Goal: Task Accomplishment & Management: Manage account settings

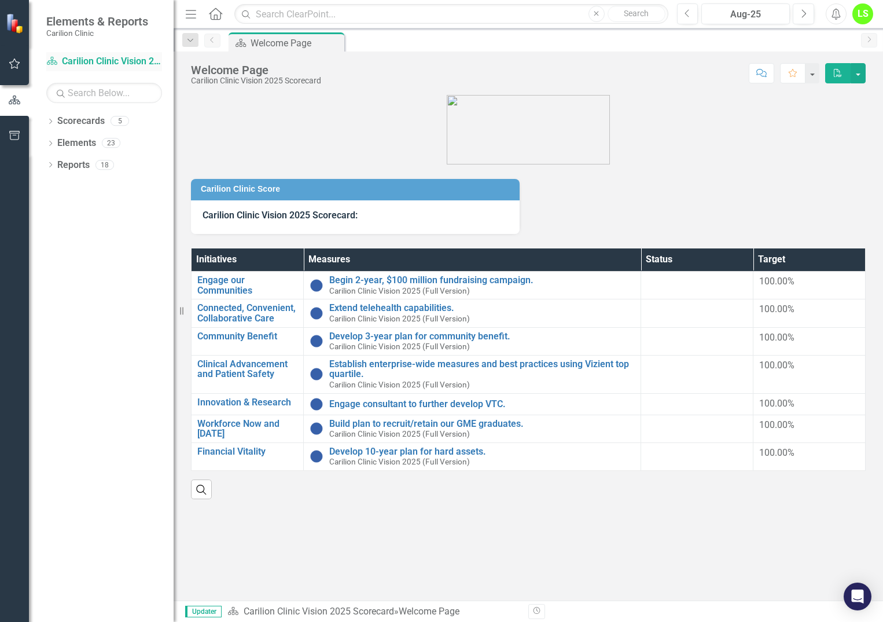
click at [78, 59] on link "Scorecard Carilion Clinic Vision 2025 Scorecard" at bounding box center [104, 61] width 116 height 13
click at [52, 120] on icon "Dropdown" at bounding box center [50, 122] width 8 height 6
click at [101, 142] on link "Carilion Clinic" at bounding box center [119, 143] width 110 height 13
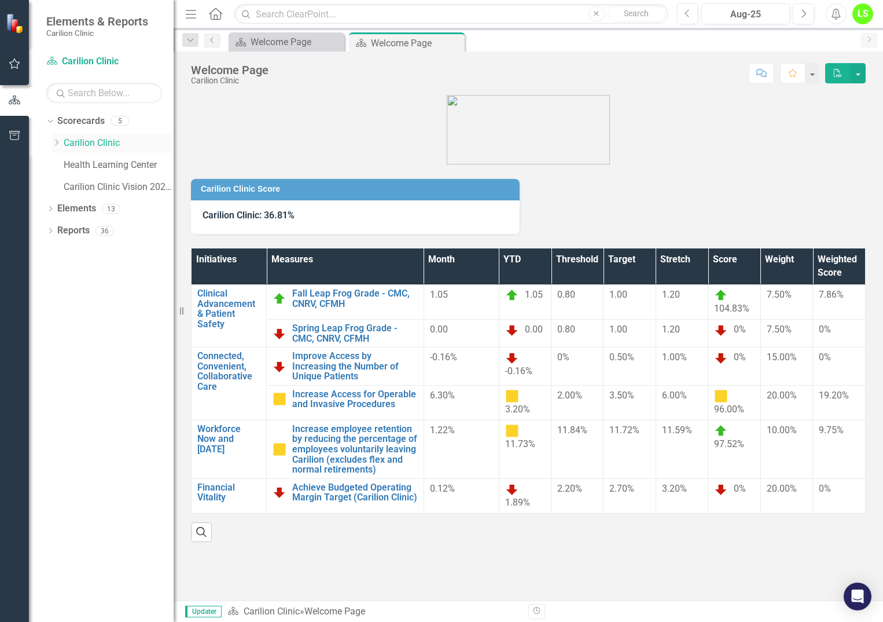
click at [80, 139] on link "Carilion Clinic" at bounding box center [119, 143] width 110 height 13
click at [82, 144] on link "Carilion Clinic" at bounding box center [119, 143] width 110 height 13
click at [56, 141] on icon "Dropdown" at bounding box center [56, 142] width 9 height 7
click at [116, 185] on link "Department of Psychiatry" at bounding box center [124, 187] width 98 height 13
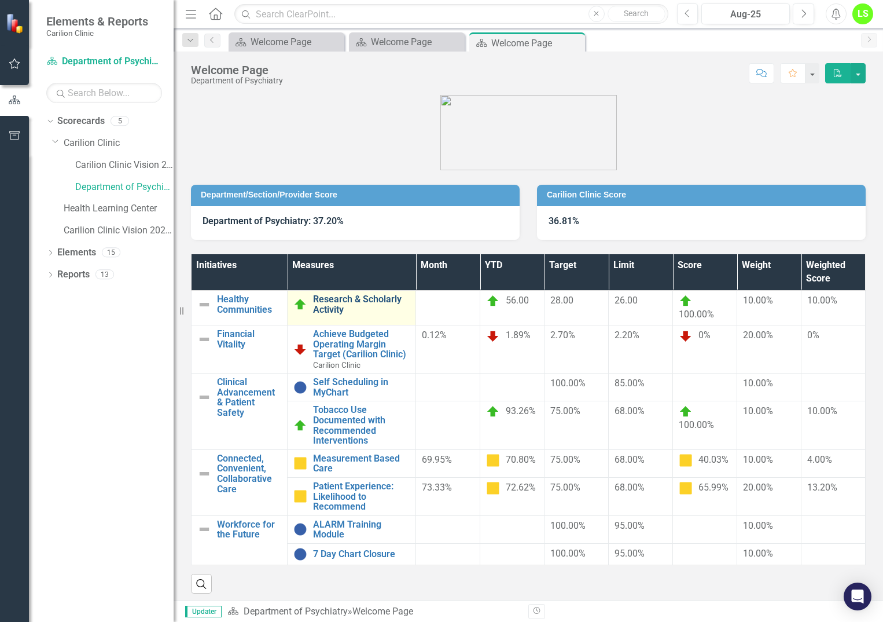
click at [342, 311] on link "Research & Scholarly Activity" at bounding box center [361, 304] width 97 height 20
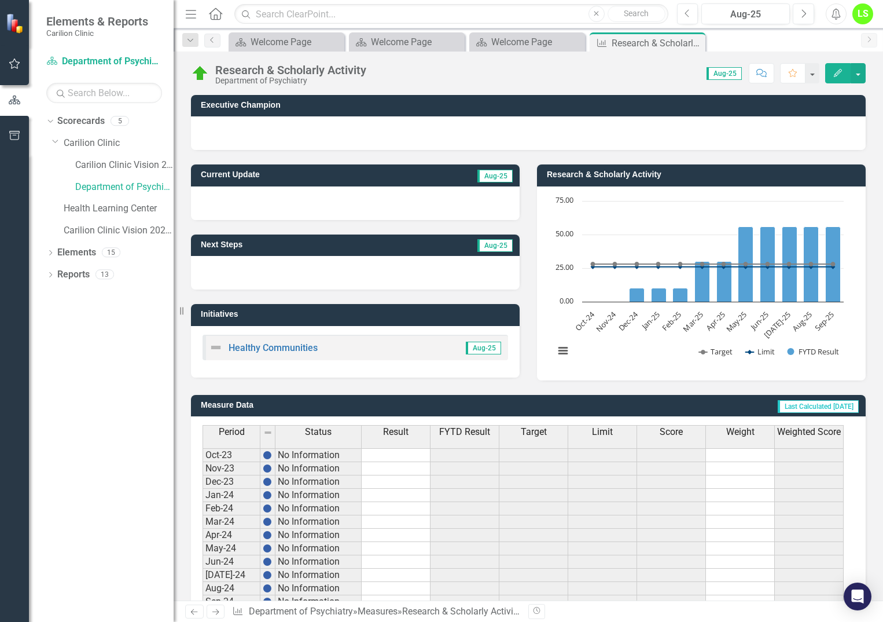
scroll to position [196, 0]
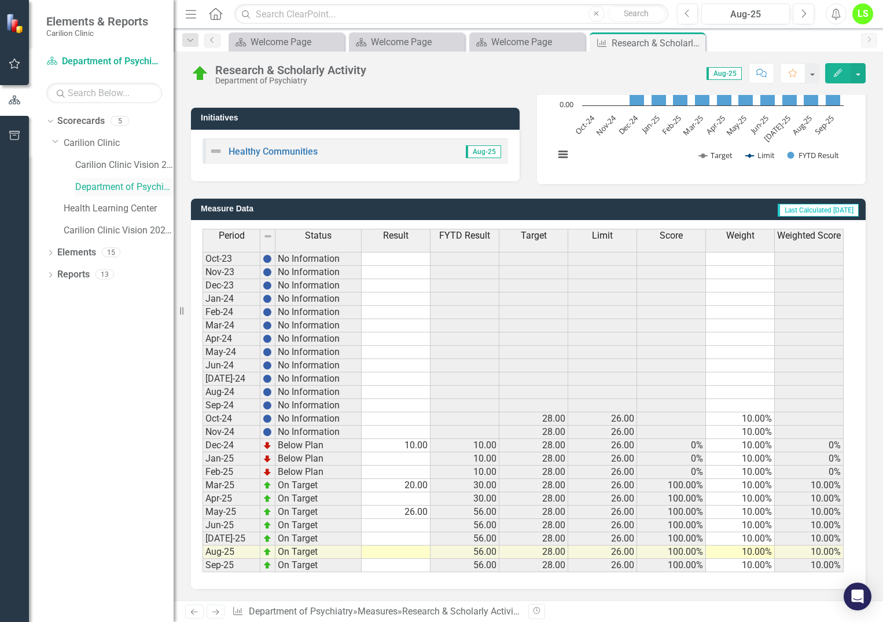
click at [95, 183] on link "Department of Psychiatry" at bounding box center [124, 187] width 98 height 13
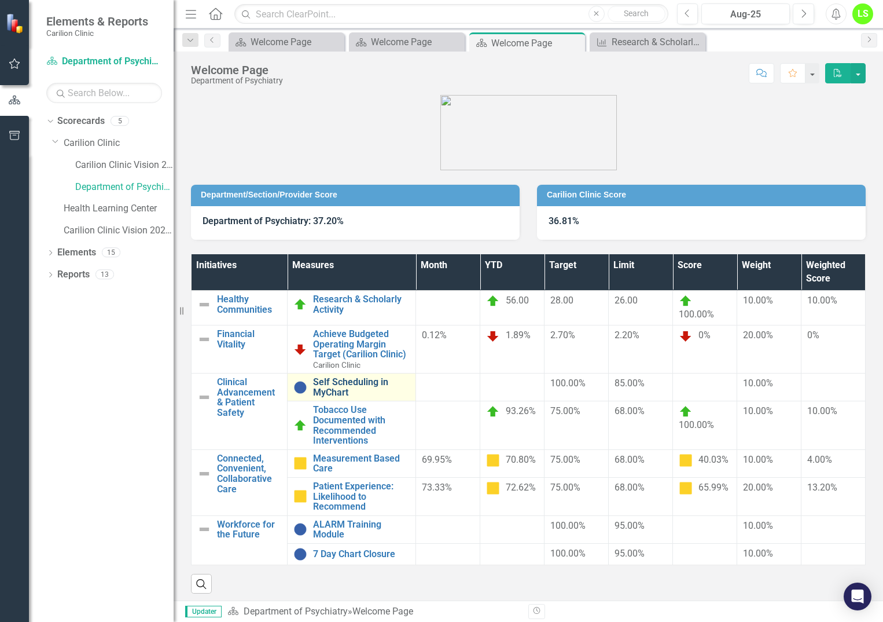
click at [357, 385] on link "Self Scheduling in MyChart" at bounding box center [361, 387] width 97 height 20
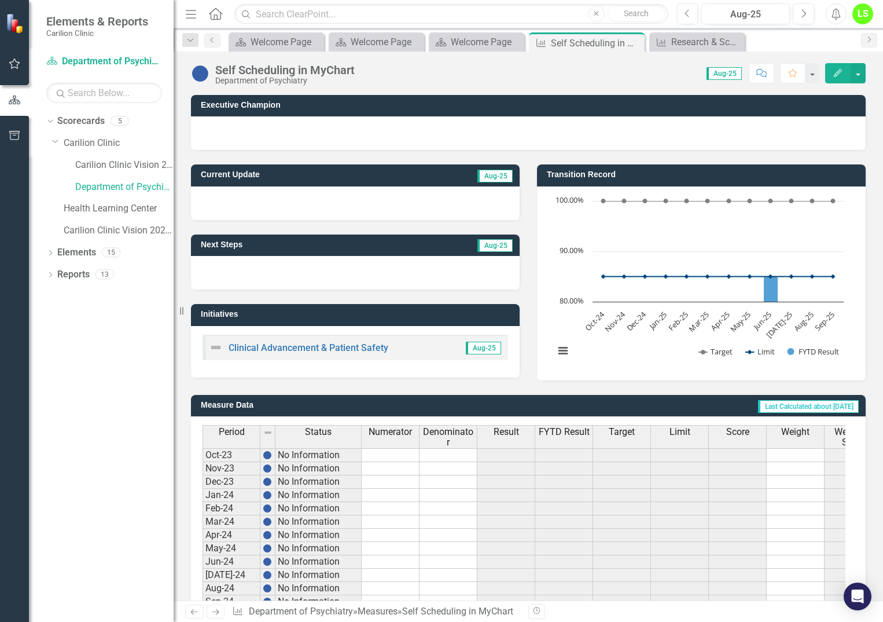
scroll to position [205, 0]
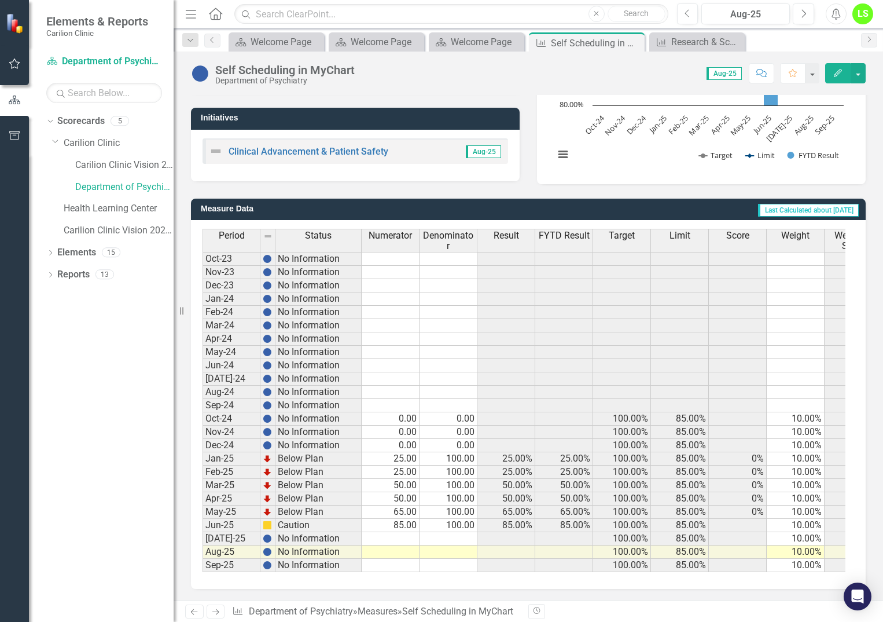
click at [398, 532] on td at bounding box center [391, 538] width 58 height 13
type textarea "85"
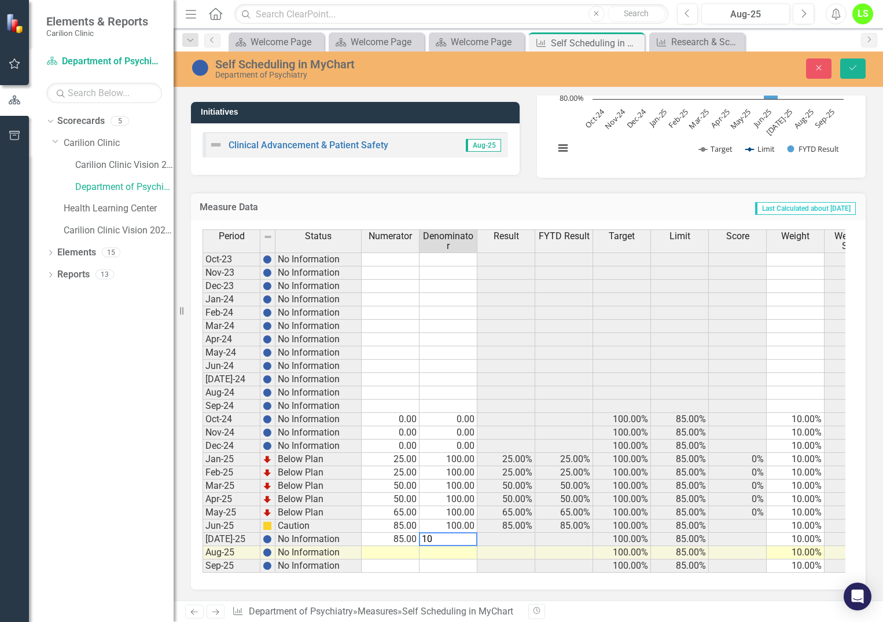
type textarea "100"
type textarea "85"
type textarea "100"
click at [856, 68] on icon "Save" at bounding box center [853, 68] width 10 height 8
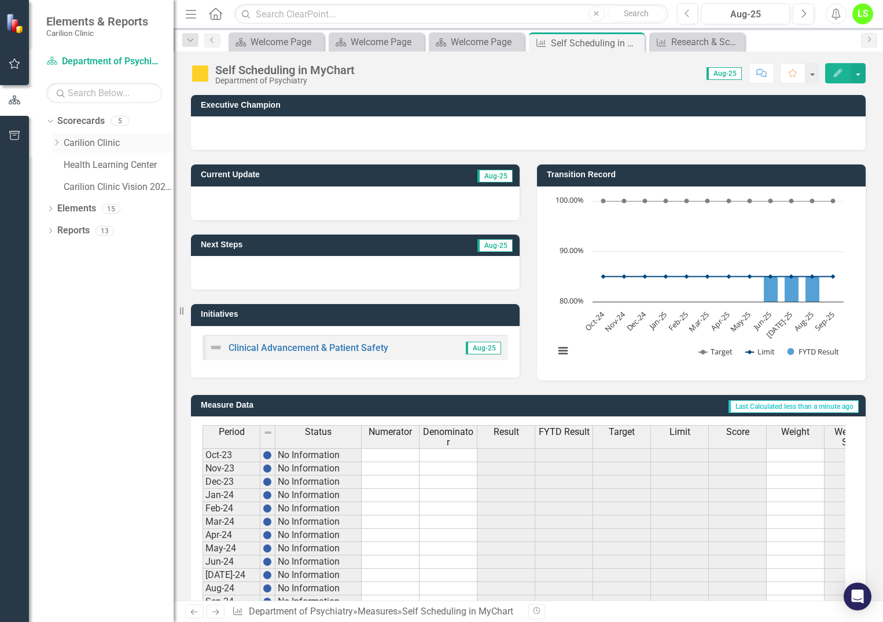
click at [56, 137] on div "Dropdown Carilion Clinic" at bounding box center [113, 143] width 122 height 19
click at [95, 60] on link "Scorecard Department of Psychiatry" at bounding box center [104, 61] width 116 height 13
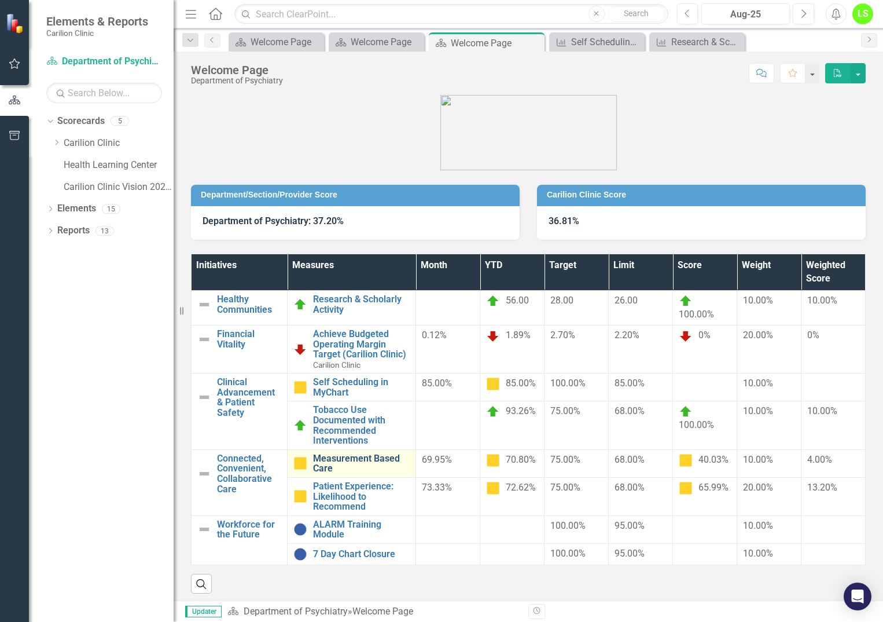
click at [342, 460] on link "Measurement Based Care" at bounding box center [361, 463] width 97 height 20
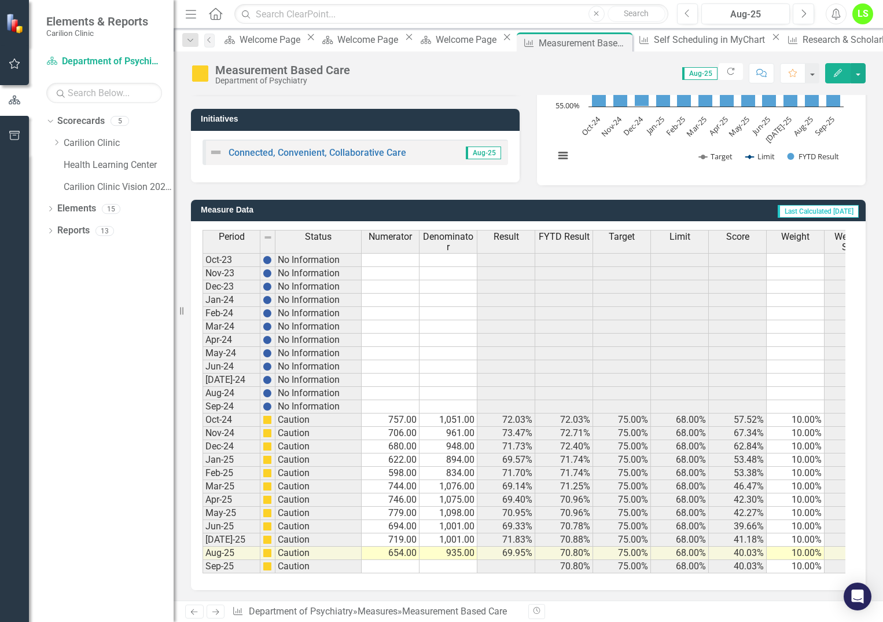
scroll to position [205, 0]
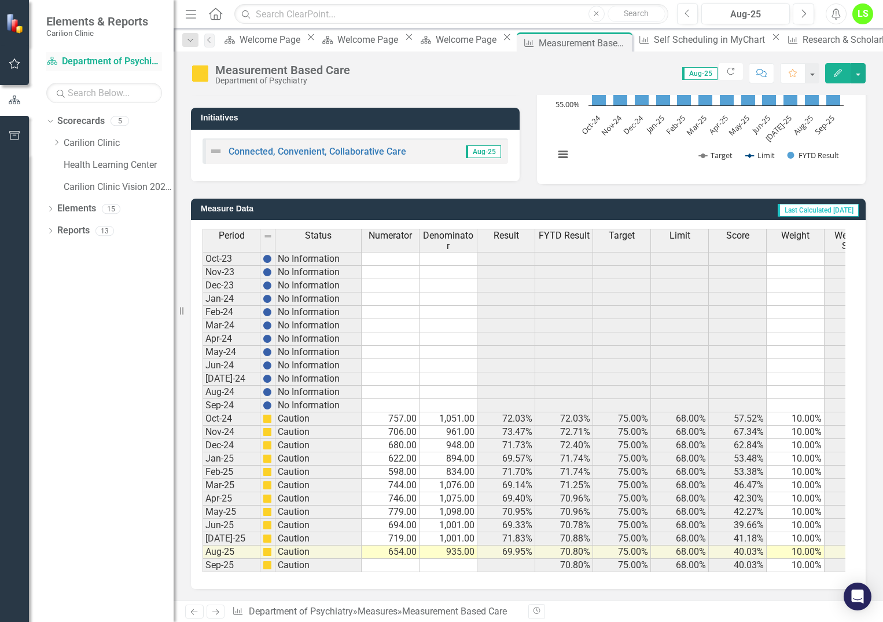
click at [80, 60] on link "Scorecard Department of Psychiatry" at bounding box center [104, 61] width 116 height 13
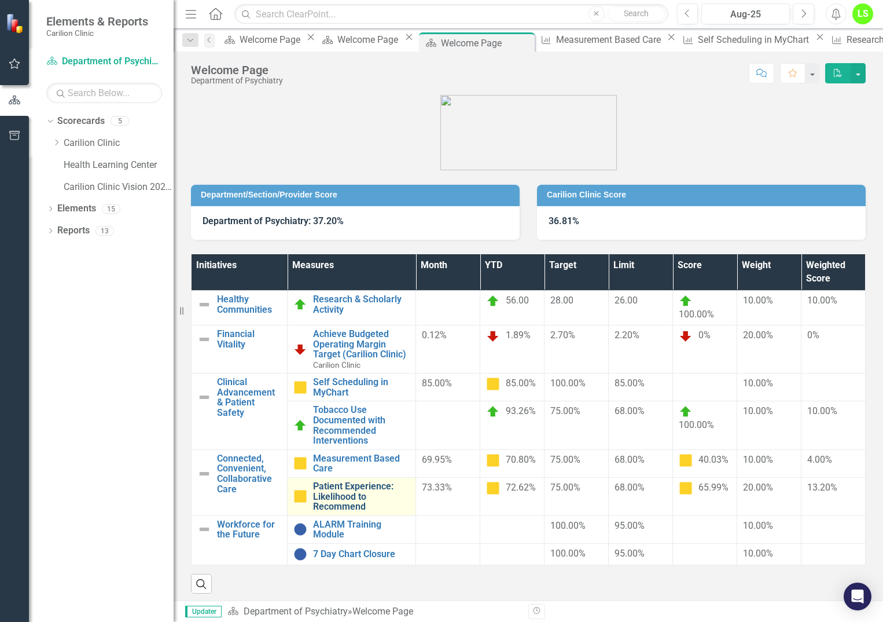
click at [386, 502] on link "Patient Experience: Likelihood to Recommend" at bounding box center [361, 496] width 97 height 31
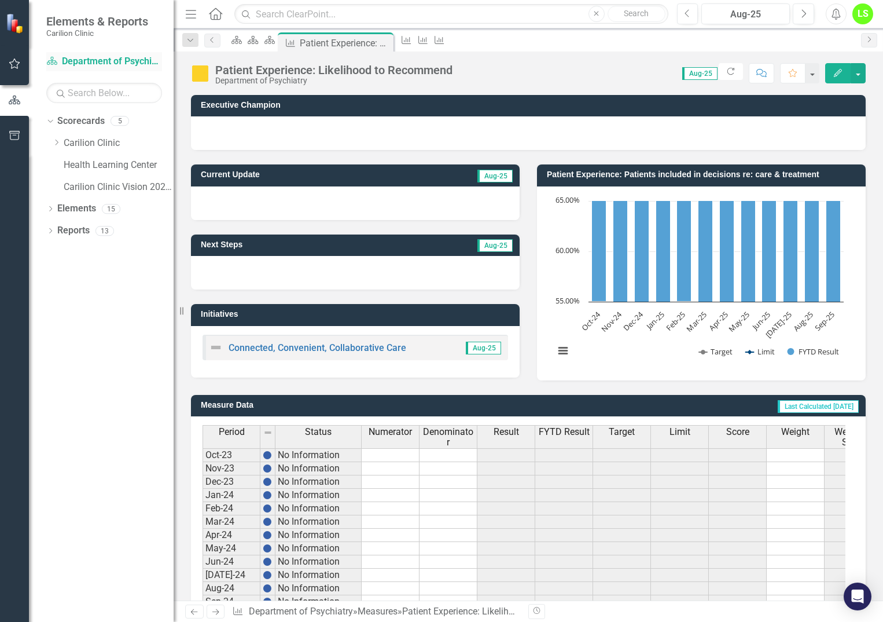
click at [87, 57] on link "Scorecard Department of Psychiatry" at bounding box center [104, 61] width 116 height 13
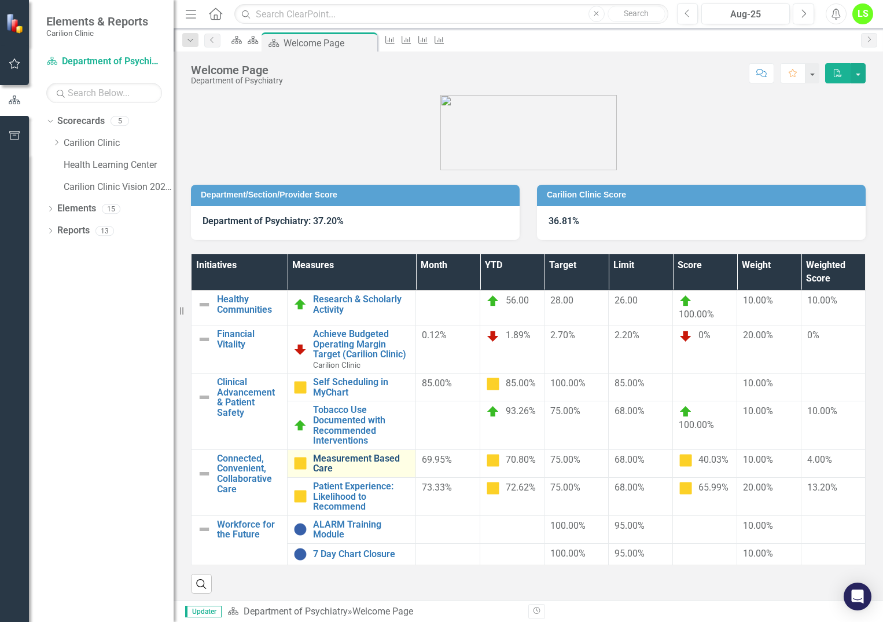
click at [355, 467] on link "Measurement Based Care" at bounding box center [361, 463] width 97 height 20
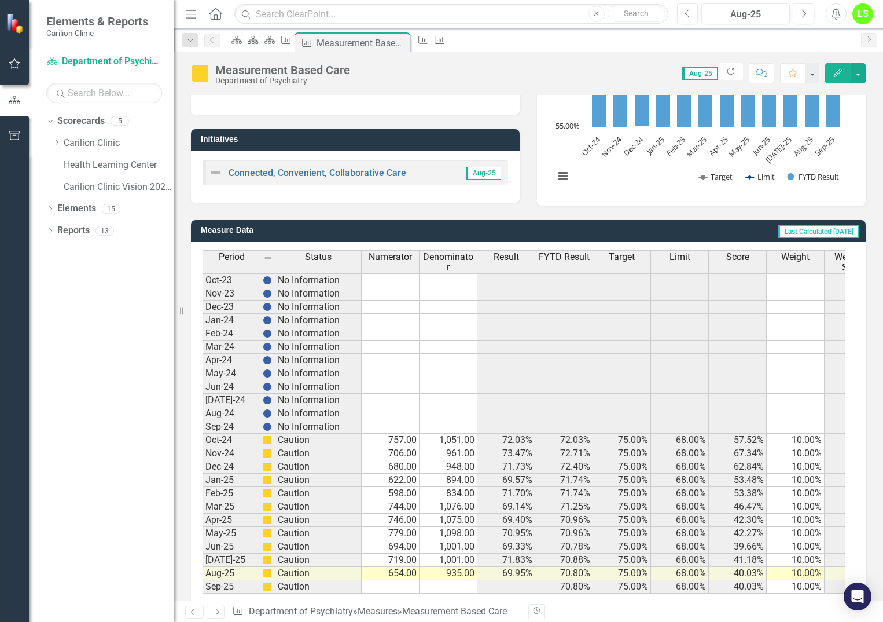
scroll to position [31, 0]
